Goal: Task Accomplishment & Management: Complete application form

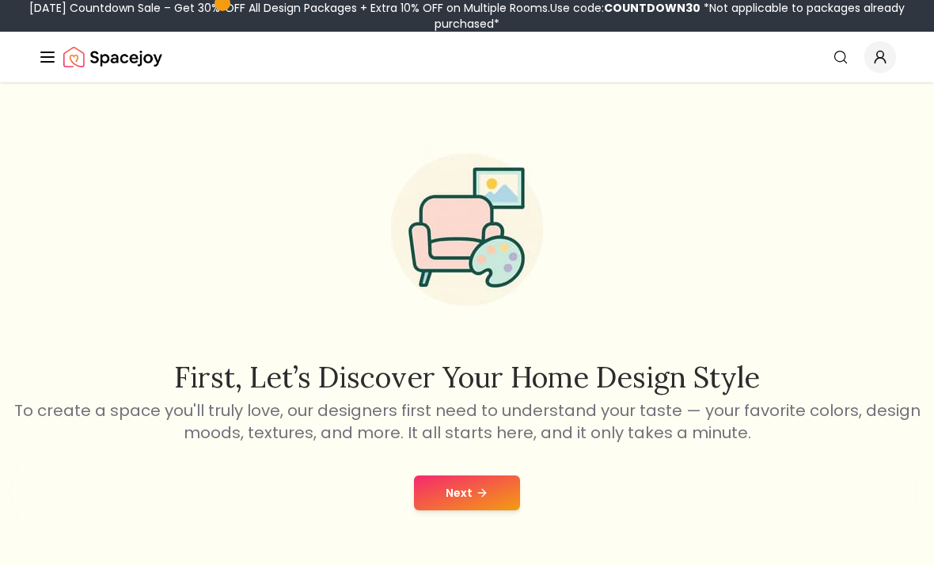
click at [503, 497] on button "Next" at bounding box center [467, 492] width 106 height 35
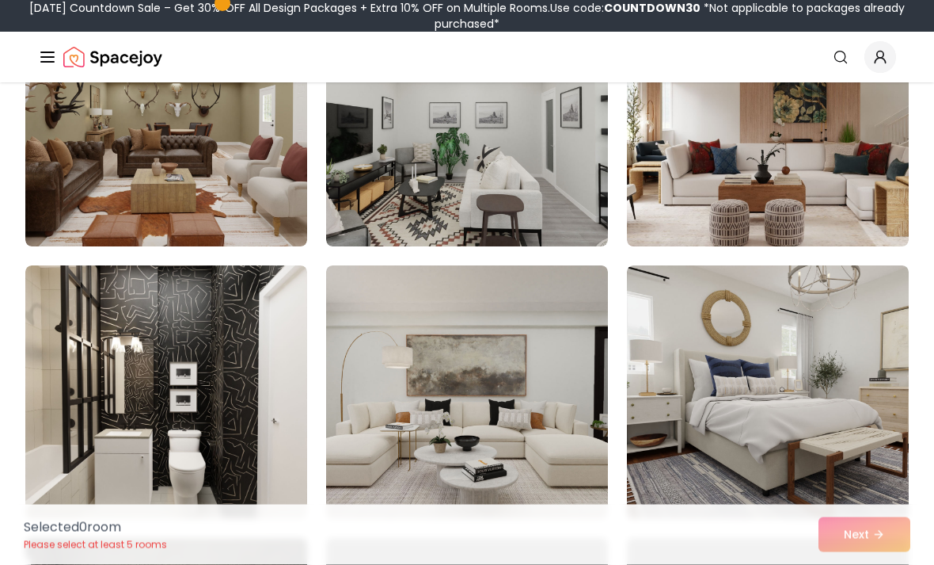
scroll to position [495, 0]
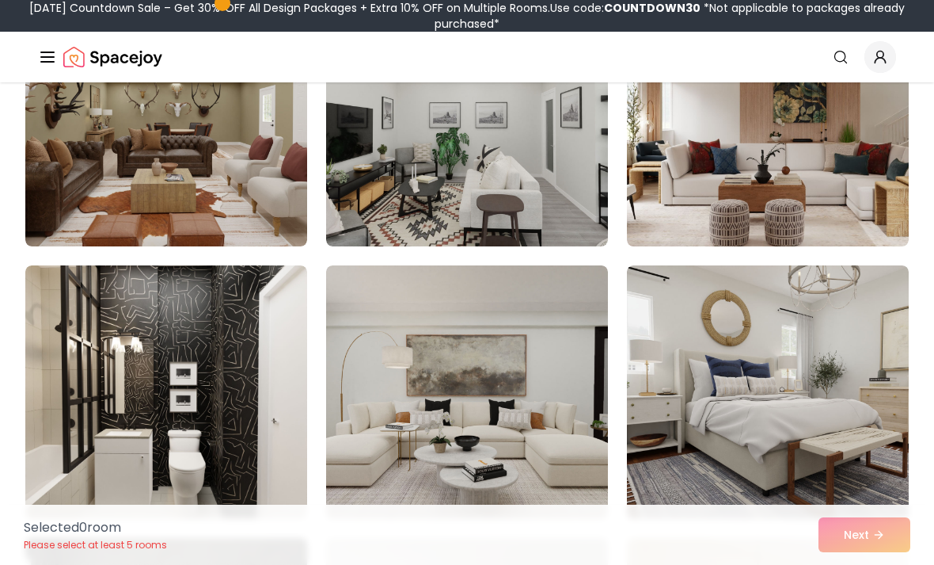
click at [448, 398] on img at bounding box center [467, 391] width 282 height 253
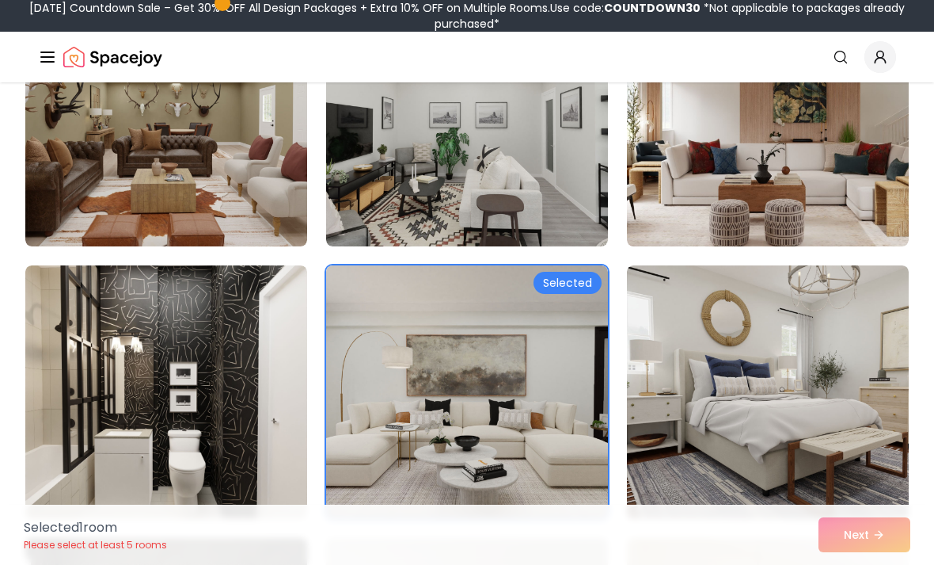
click at [870, 564] on div "Selected 1 room Please select at least 5 rooms Next" at bounding box center [467, 534] width 912 height 60
click at [873, 564] on div "Selected 1 room Please select at least 5 rooms Next" at bounding box center [467, 534] width 912 height 60
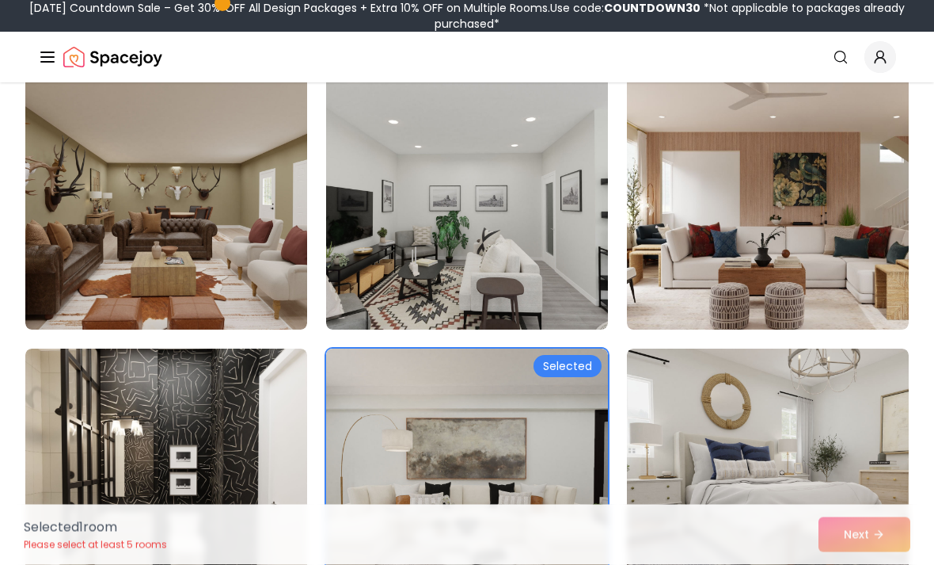
scroll to position [412, 0]
click at [544, 367] on div "Selected" at bounding box center [568, 366] width 68 height 22
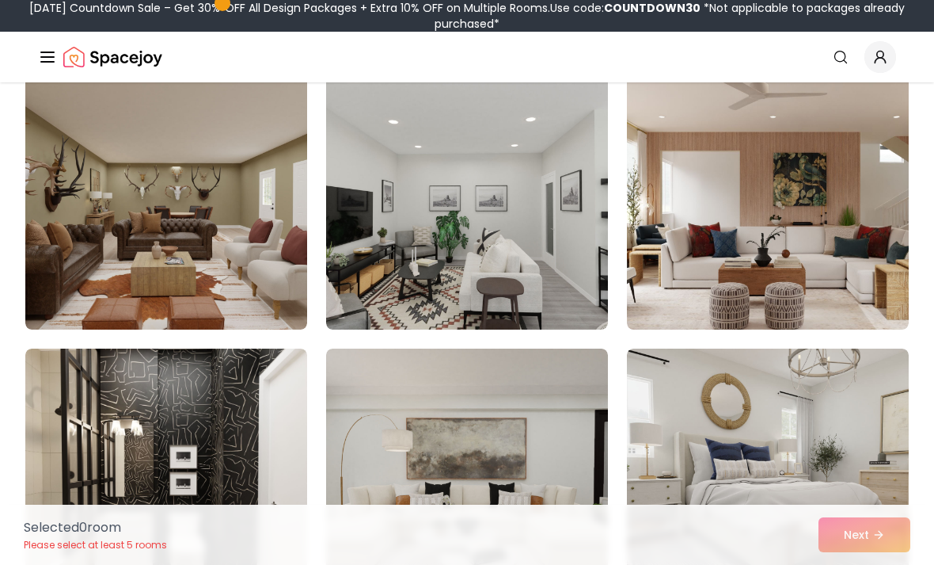
click at [560, 427] on img at bounding box center [467, 474] width 282 height 253
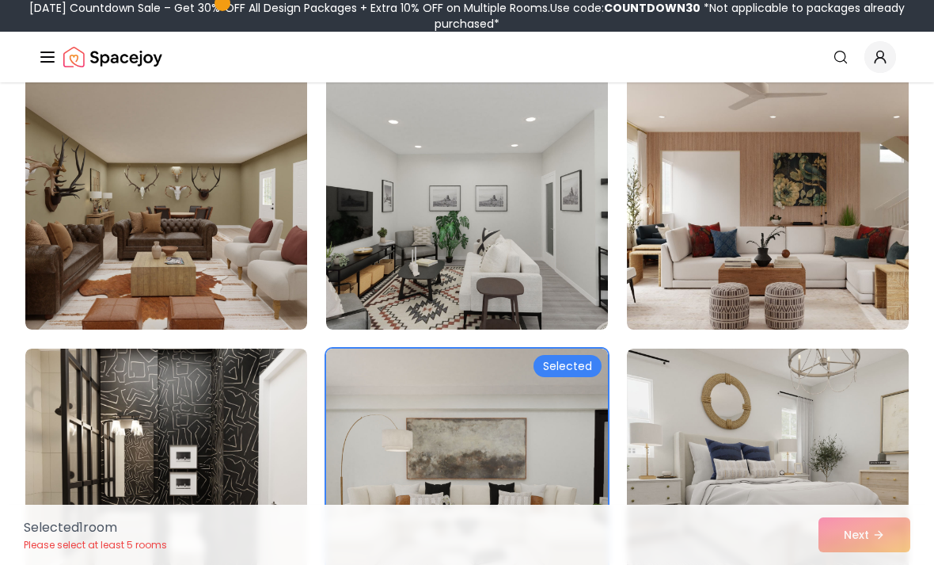
click at [863, 564] on div "Selected 1 room Please select at least 5 rooms Next" at bounding box center [467, 534] width 912 height 60
click at [865, 564] on div "Selected 1 room Please select at least 5 rooms Next" at bounding box center [467, 534] width 912 height 60
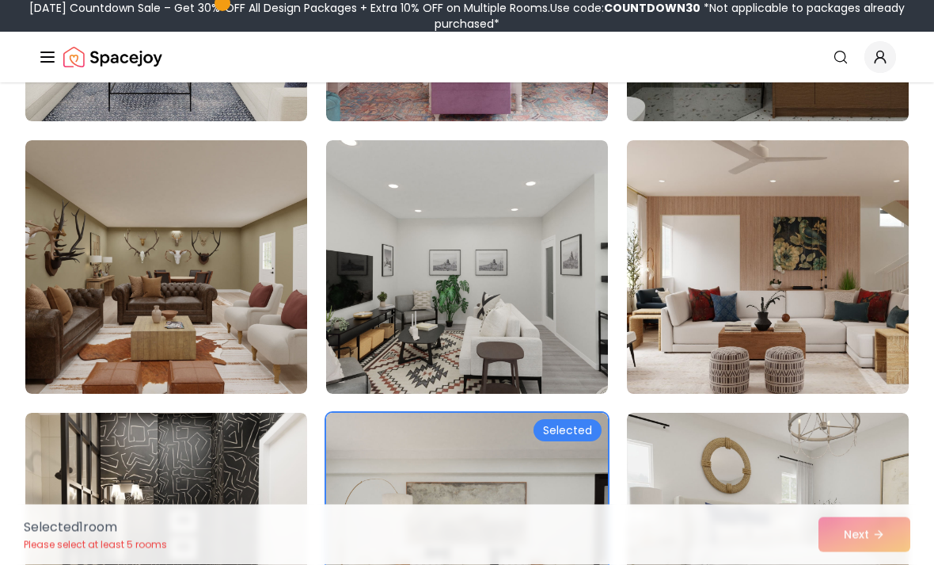
scroll to position [376, 0]
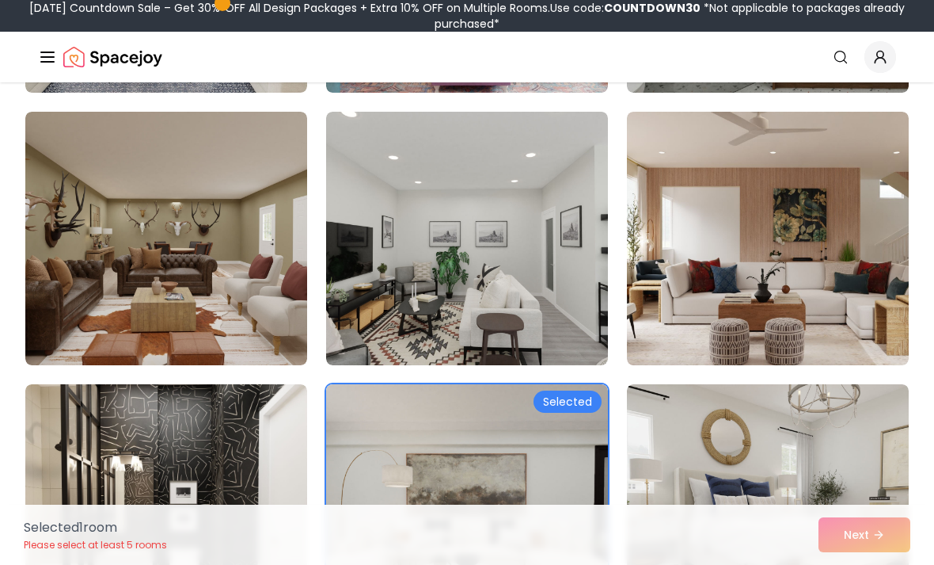
click at [551, 259] on img at bounding box center [467, 238] width 282 height 253
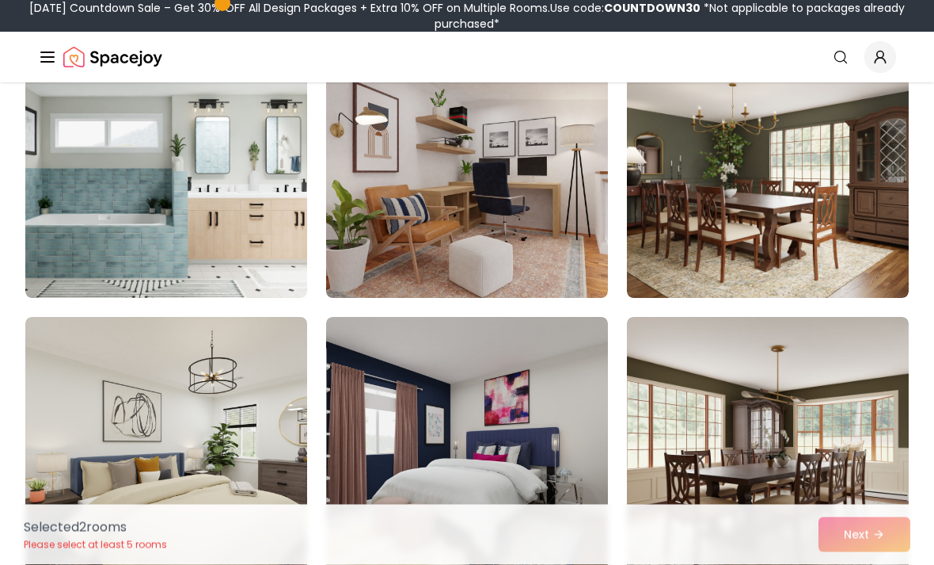
scroll to position [2350, 0]
click at [236, 218] on img at bounding box center [166, 170] width 282 height 253
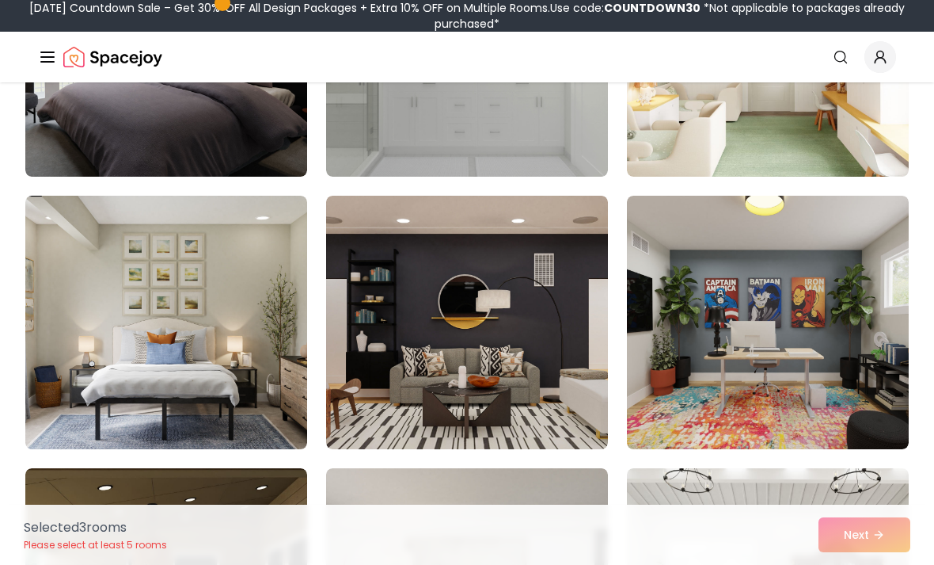
scroll to position [7103, 0]
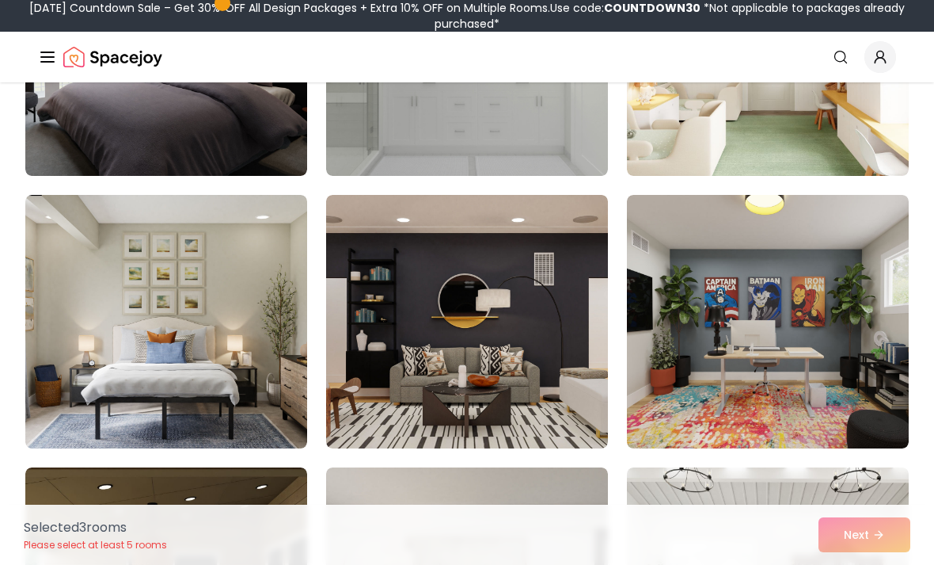
click at [508, 327] on img at bounding box center [467, 321] width 282 height 253
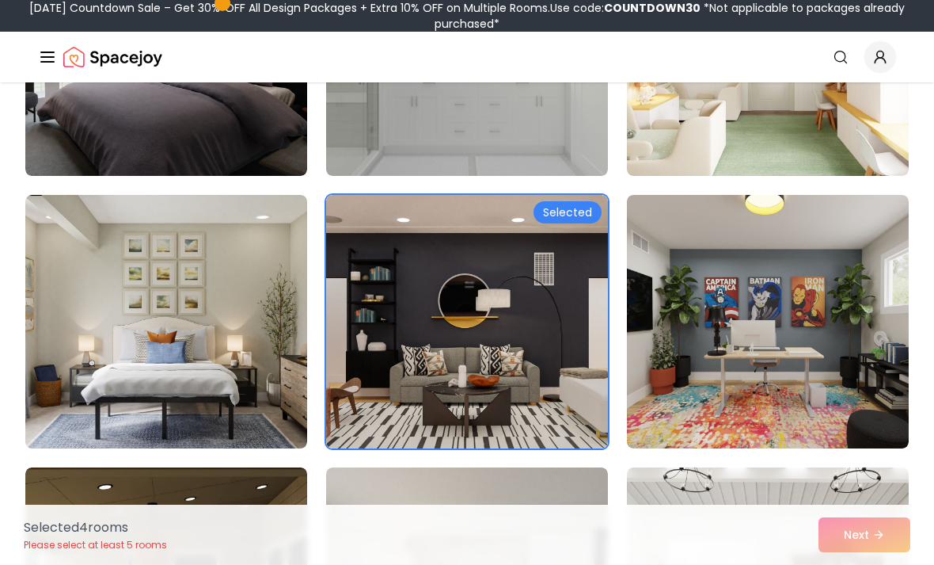
click at [854, 564] on div "Selected 4 room s Please select at least 5 rooms Next" at bounding box center [467, 534] width 912 height 60
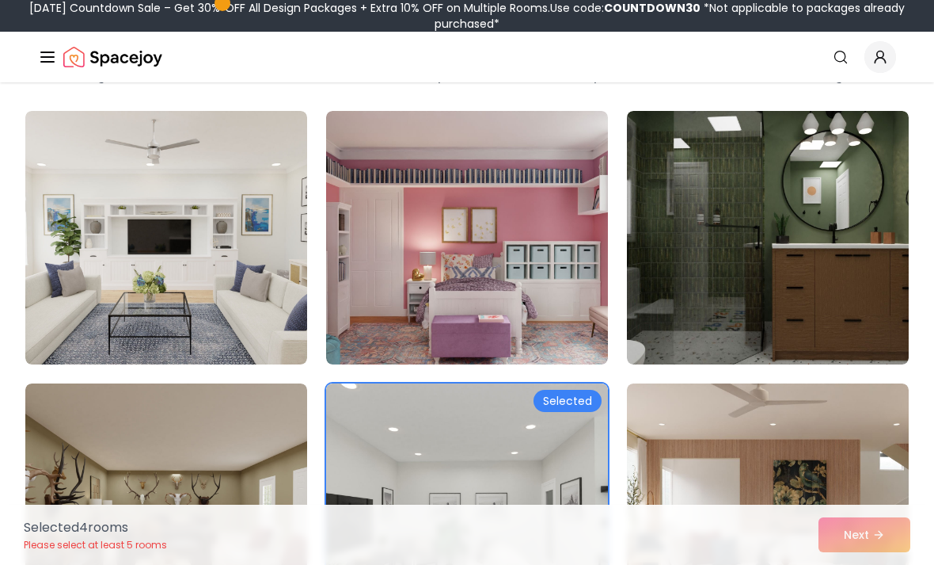
scroll to position [0, 0]
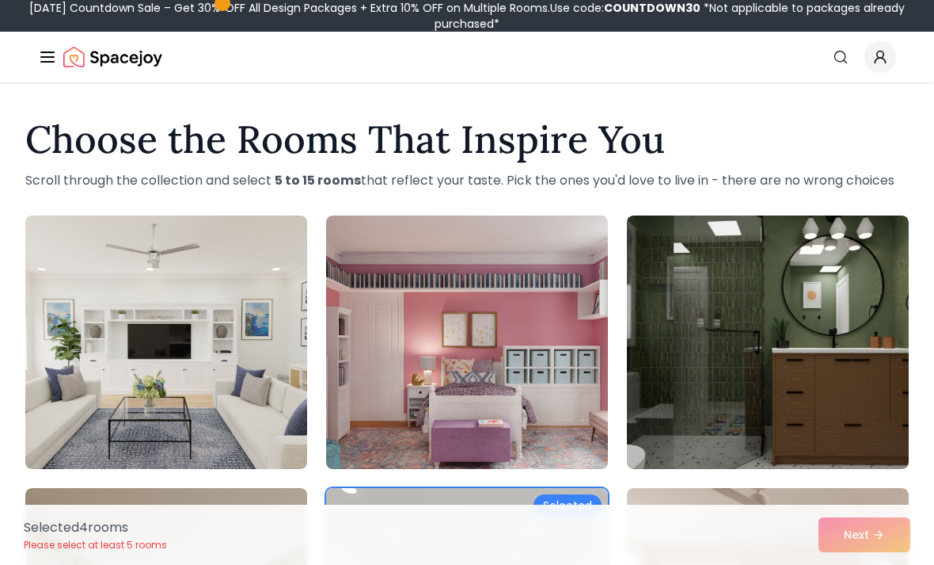
click at [815, 329] on img at bounding box center [768, 341] width 282 height 253
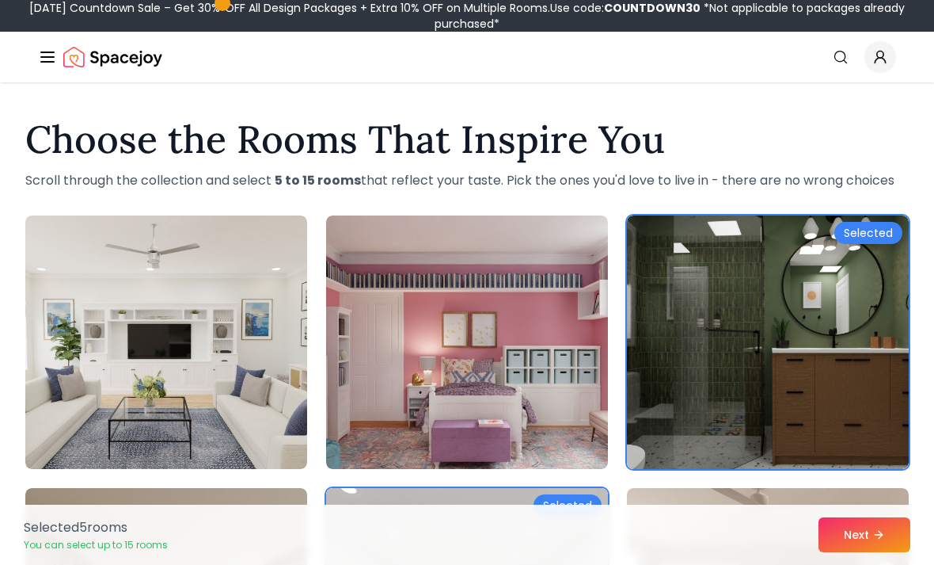
click at [857, 543] on button "Next" at bounding box center [865, 534] width 92 height 35
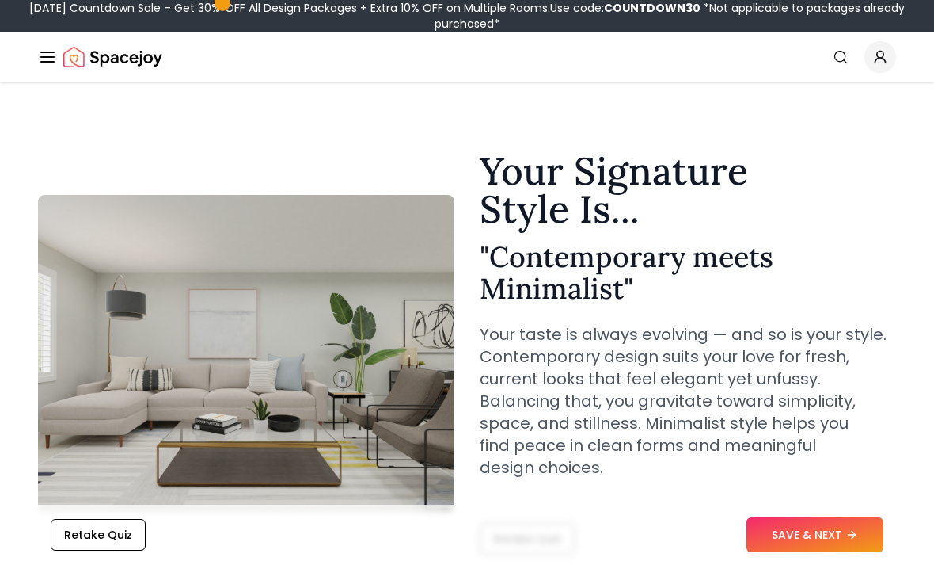
click at [821, 537] on button "SAVE & NEXT" at bounding box center [815, 534] width 137 height 35
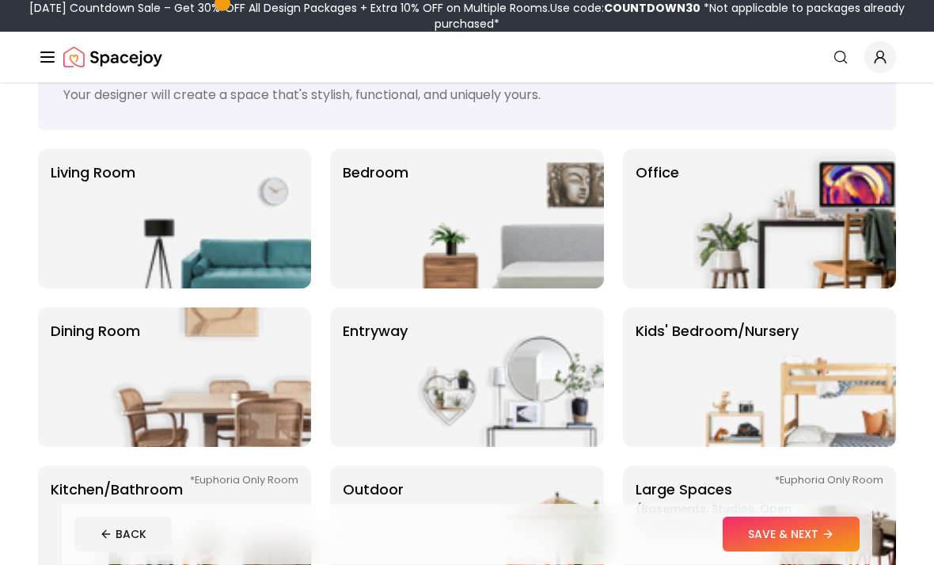
scroll to position [67, 0]
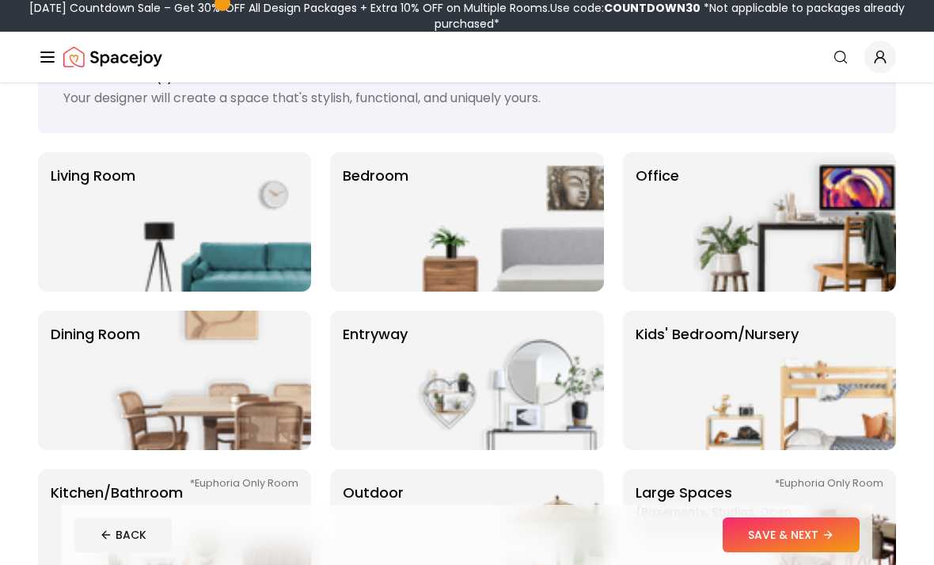
click at [121, 206] on img at bounding box center [209, 221] width 203 height 139
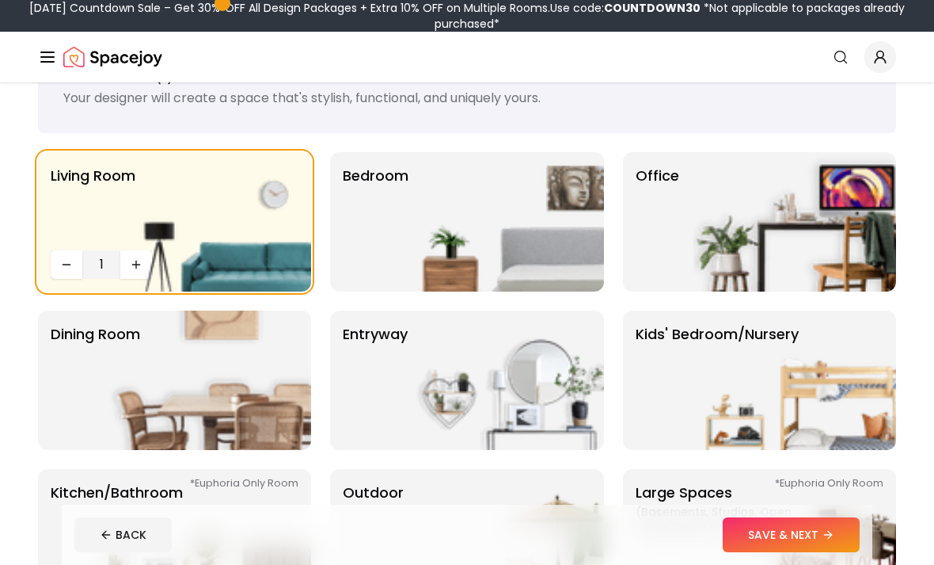
click at [798, 552] on button "SAVE & NEXT" at bounding box center [791, 534] width 137 height 35
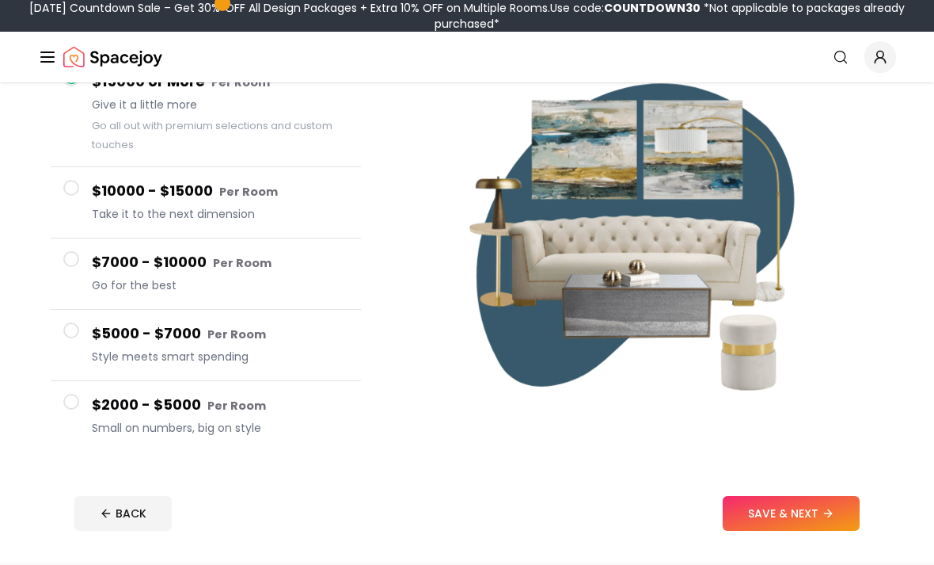
scroll to position [173, 0]
click at [254, 409] on small "Per Room" at bounding box center [236, 405] width 59 height 16
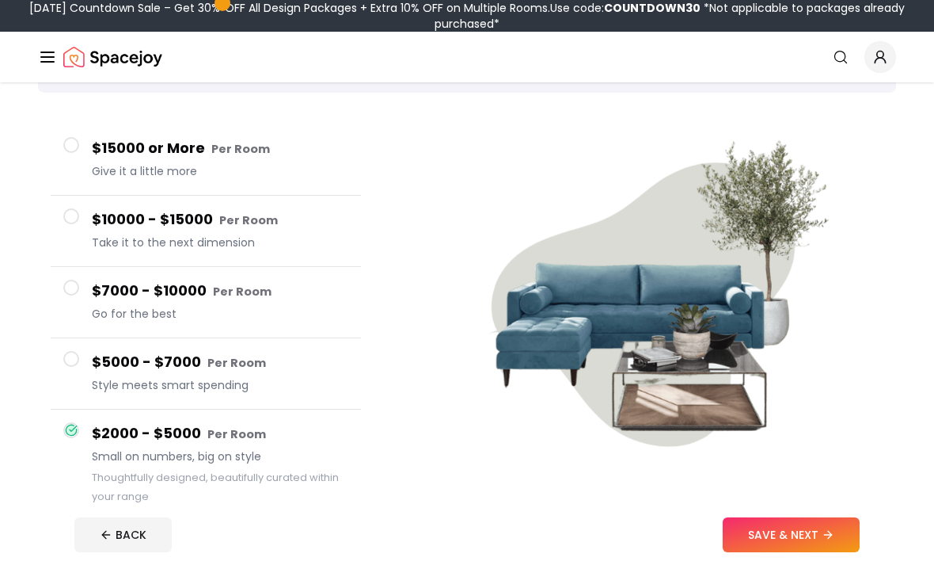
scroll to position [106, 0]
click at [231, 154] on small "Per Room" at bounding box center [240, 150] width 59 height 16
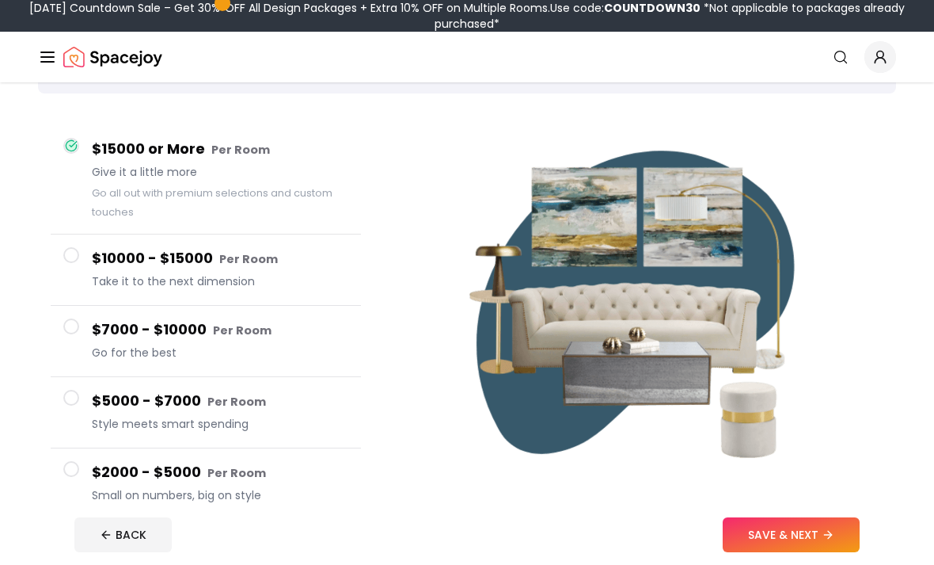
click at [260, 275] on span "Take it to the next dimension" at bounding box center [220, 281] width 257 height 16
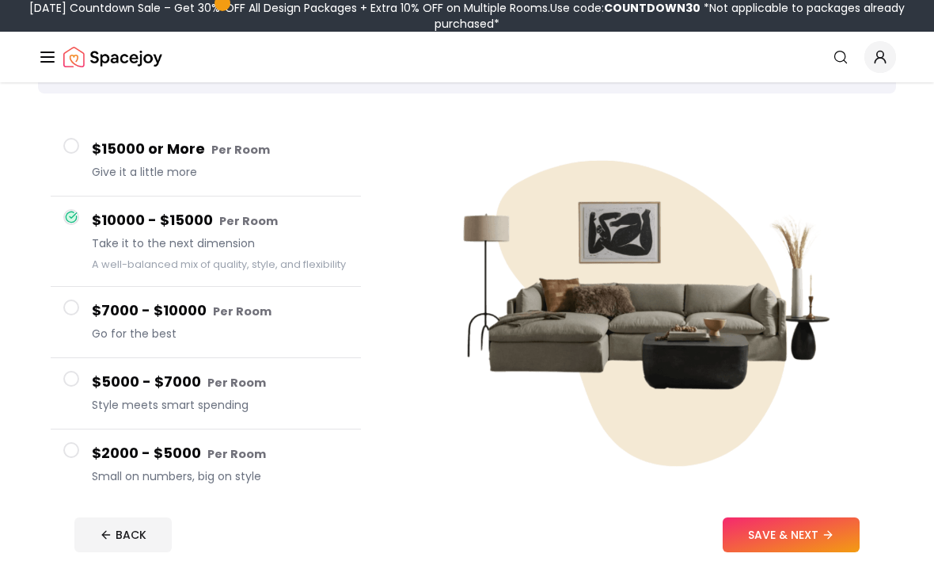
click at [790, 552] on button "SAVE & NEXT" at bounding box center [791, 534] width 137 height 35
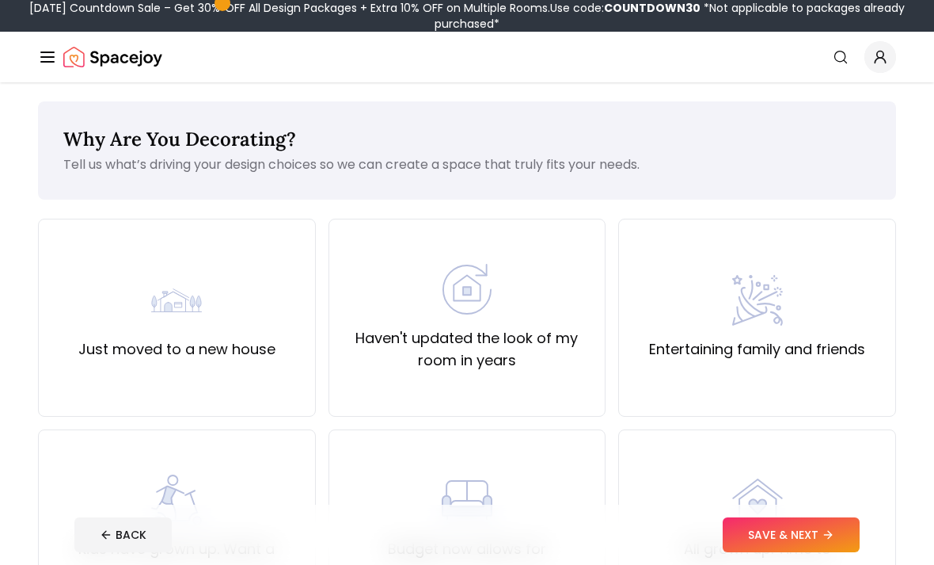
scroll to position [157, 0]
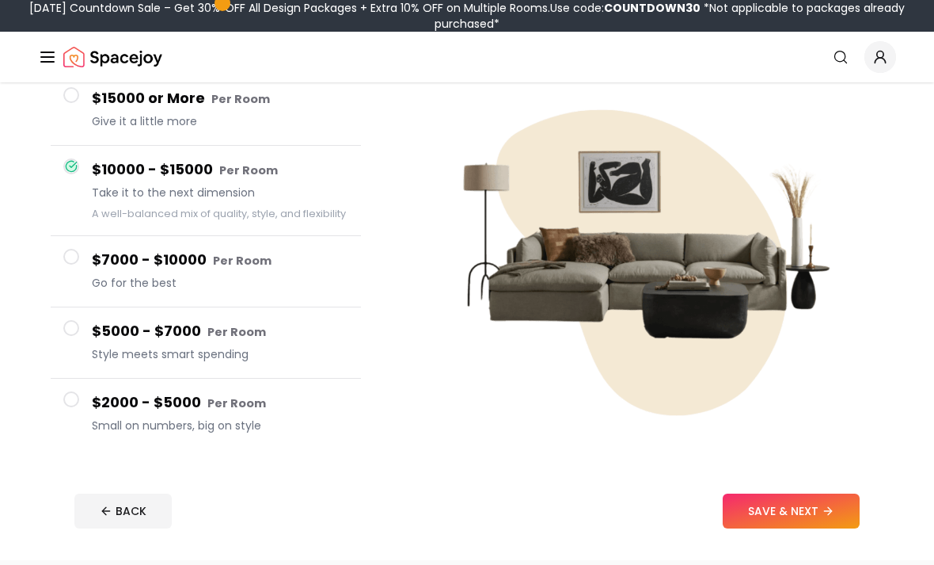
scroll to position [117, 0]
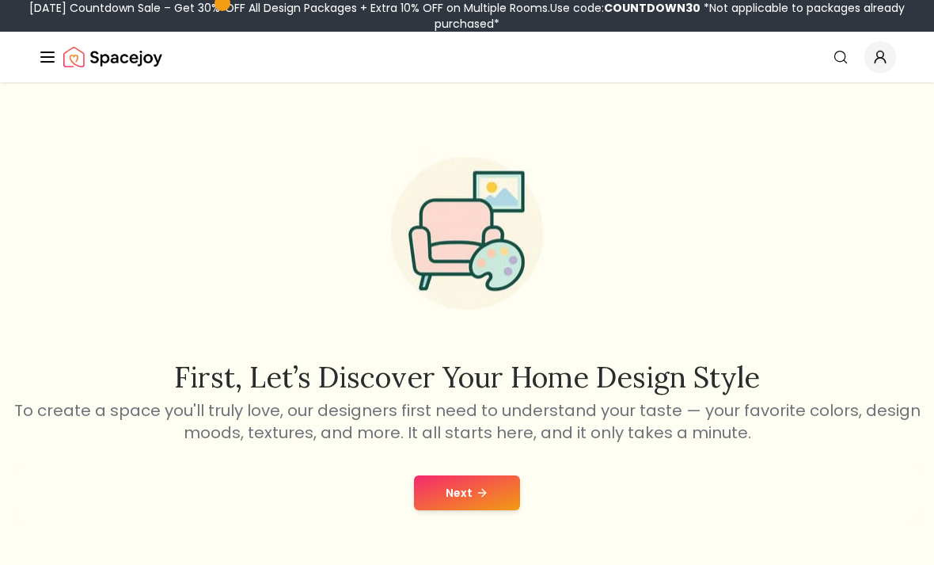
click at [488, 492] on button "Next" at bounding box center [467, 492] width 106 height 35
